Goal: Information Seeking & Learning: Learn about a topic

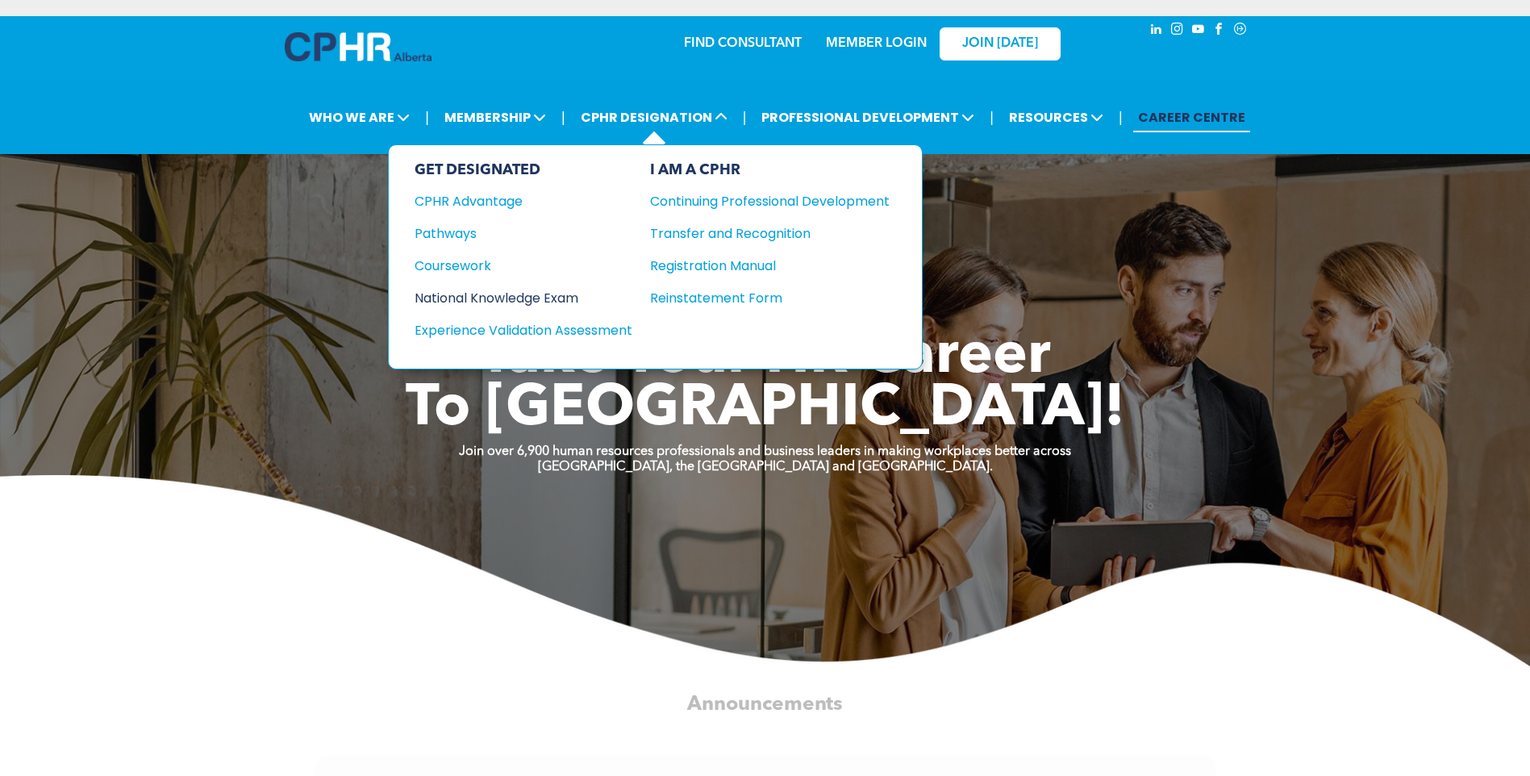
click at [533, 302] on div "National Knowledge Exam" at bounding box center [512, 298] width 196 height 20
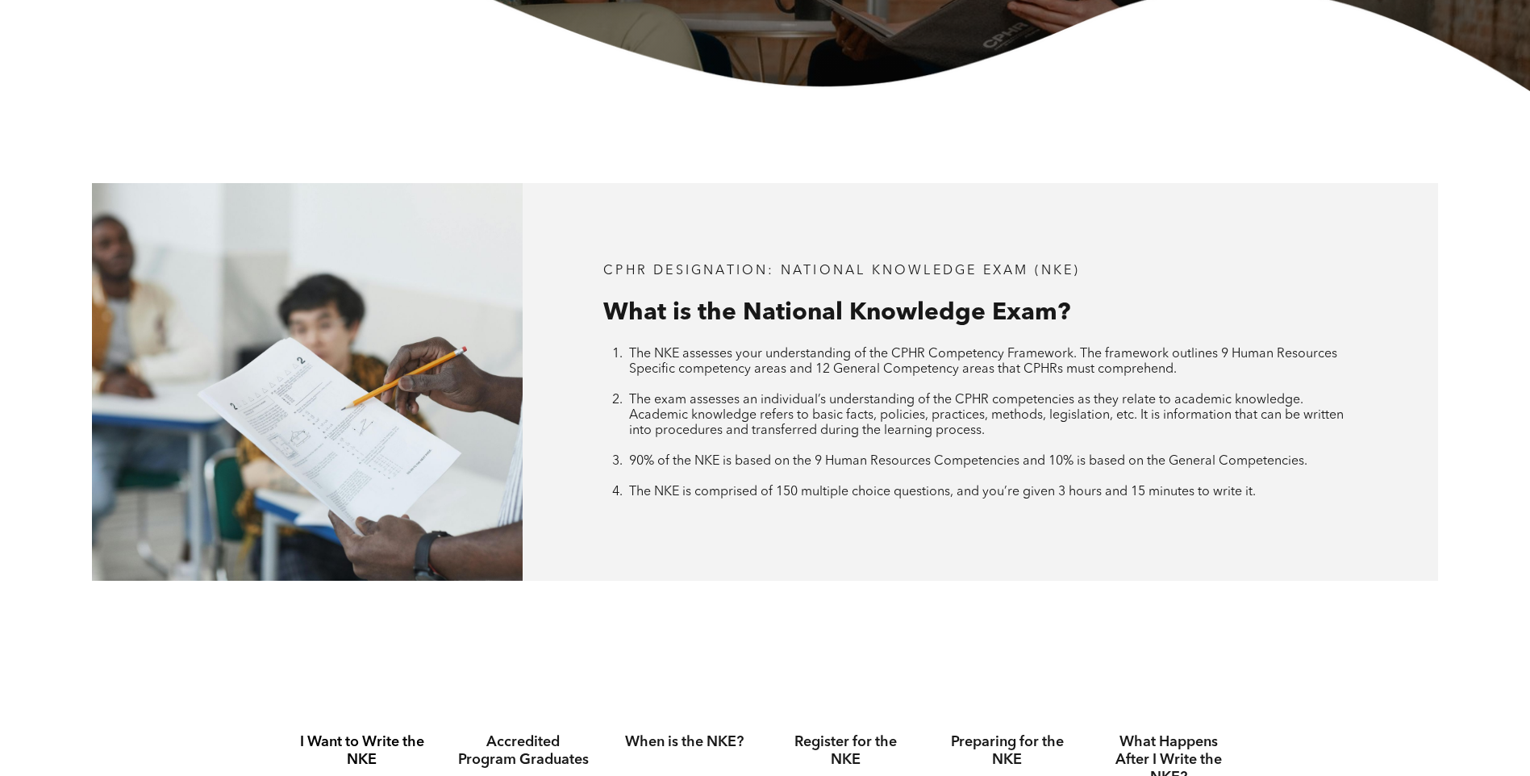
scroll to position [968, 0]
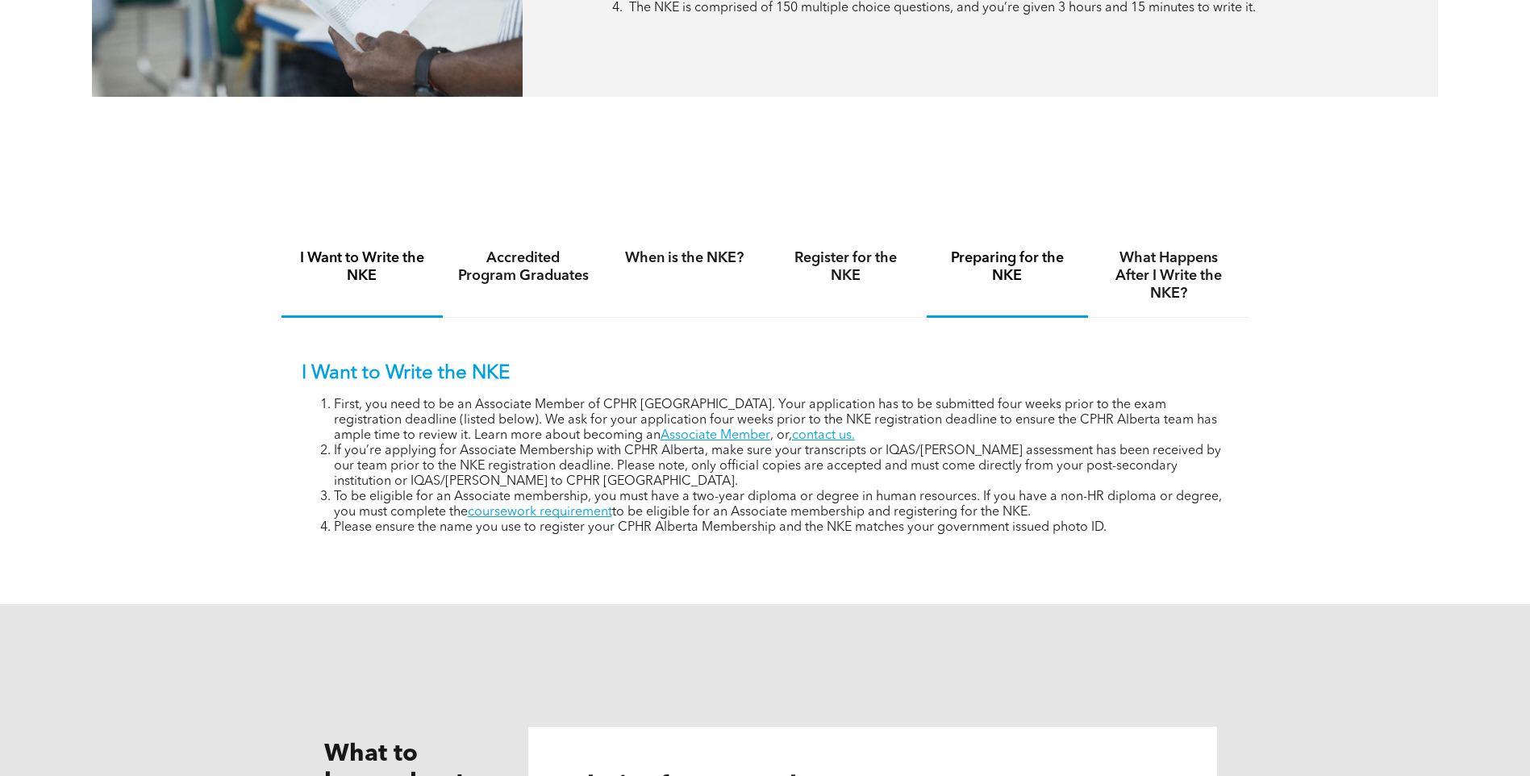
click at [1046, 268] on h4 "Preparing for the NKE" at bounding box center [1007, 266] width 132 height 35
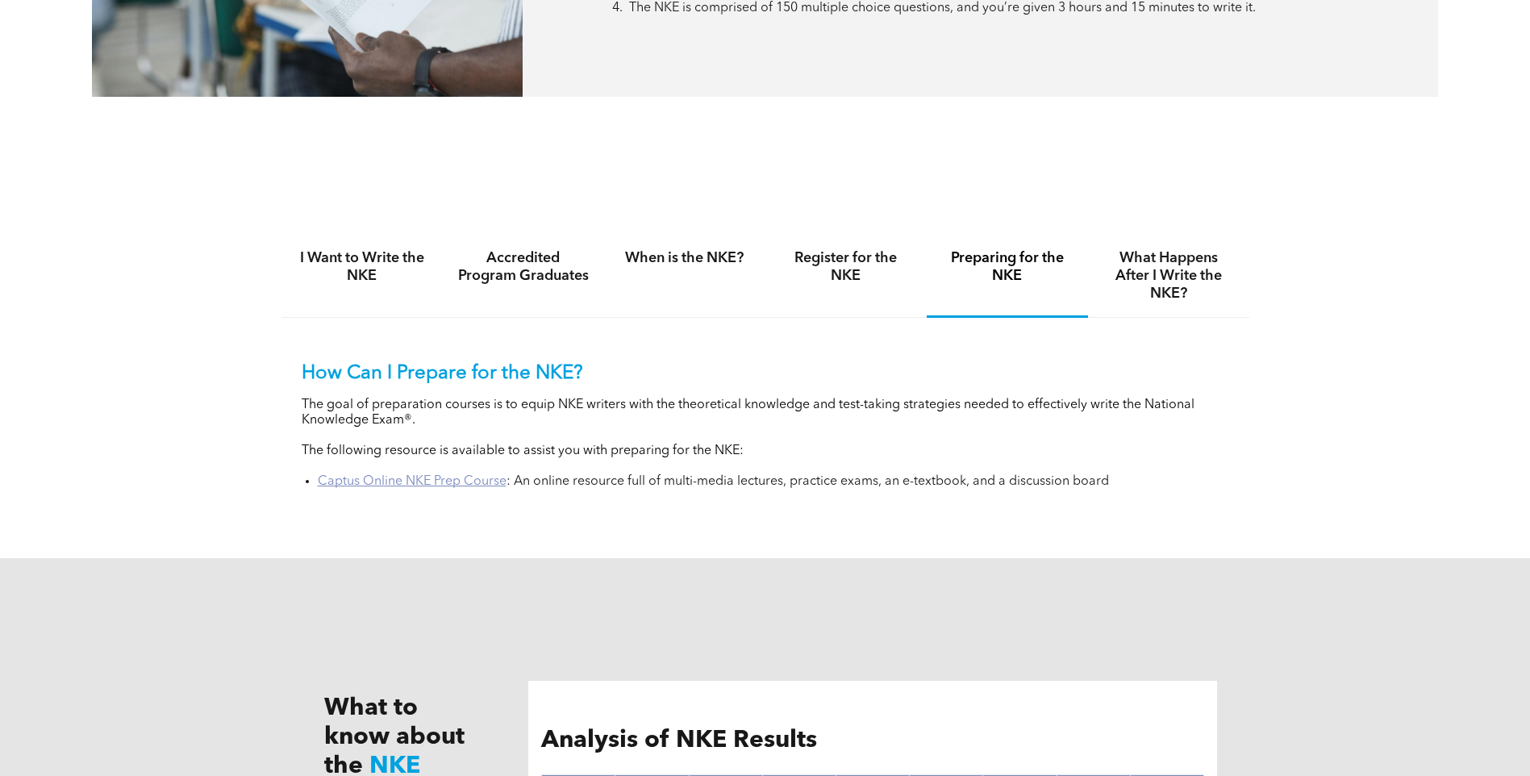
click at [491, 482] on link "Captus Online NKE Prep Course" at bounding box center [412, 481] width 189 height 13
click at [472, 477] on link "Captus Online NKE Prep Course" at bounding box center [412, 481] width 189 height 13
click at [433, 475] on link "Captus Online NKE Prep Course" at bounding box center [412, 481] width 189 height 13
